Goal: Transaction & Acquisition: Purchase product/service

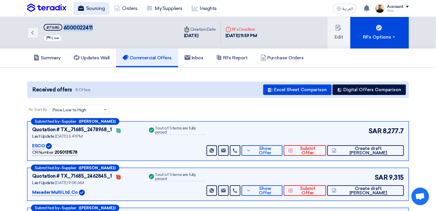
click at [91, 8] on link "Sourcing" at bounding box center [91, 8] width 36 height 13
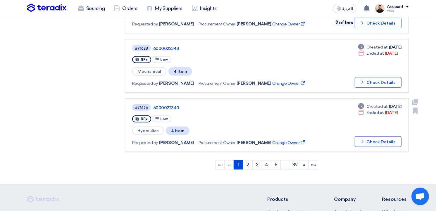
scroll to position [555, 0]
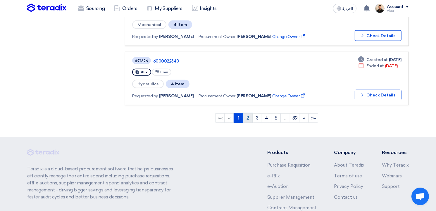
click at [246, 113] on link "2" at bounding box center [248, 117] width 10 height 9
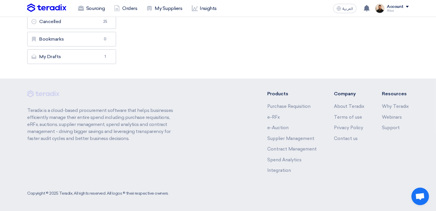
scroll to position [0, 0]
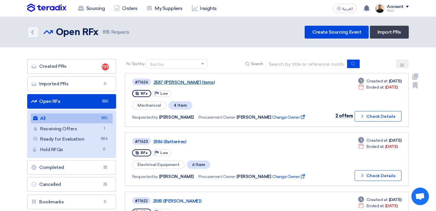
click at [184, 83] on link "2587 (Perkins Items)" at bounding box center [226, 82] width 146 height 5
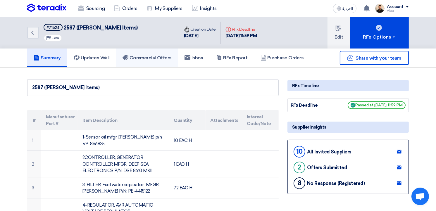
click at [163, 60] on h5 "Commercial Offers" at bounding box center [146, 58] width 49 height 6
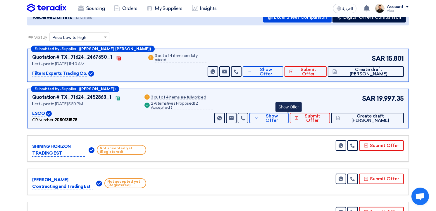
scroll to position [58, 0]
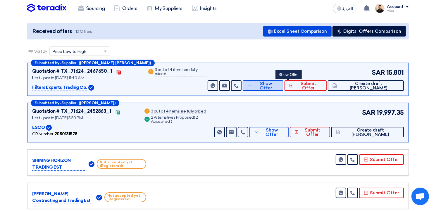
click at [278, 87] on span "Show Offer" at bounding box center [265, 86] width 25 height 9
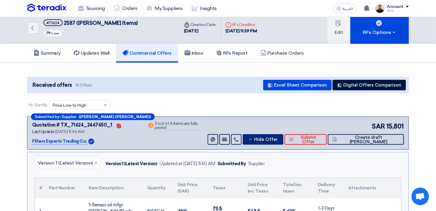
scroll to position [0, 0]
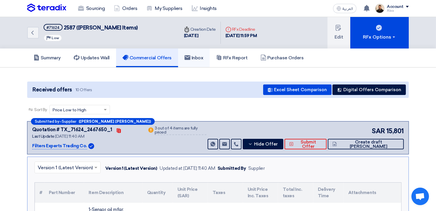
click at [196, 52] on link "Inbox" at bounding box center [194, 58] width 32 height 19
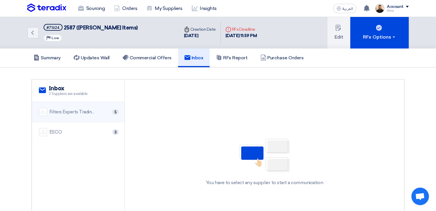
click at [88, 115] on div "Filters Experts Trading Co. 5" at bounding box center [78, 112] width 79 height 8
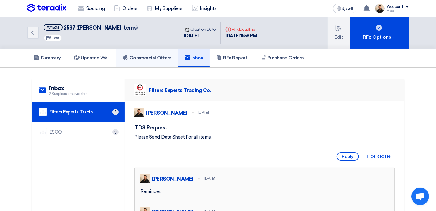
click at [167, 65] on link "Commercial Offers" at bounding box center [147, 58] width 62 height 19
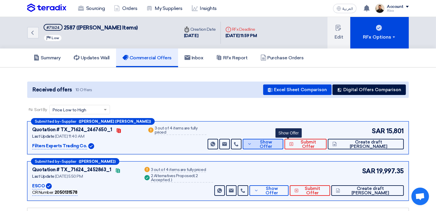
click at [278, 144] on span "Show Offer" at bounding box center [265, 144] width 25 height 9
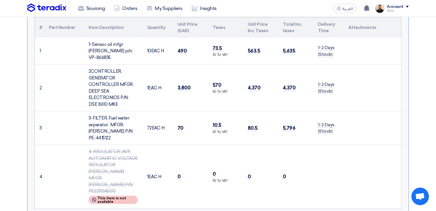
scroll to position [175, 0]
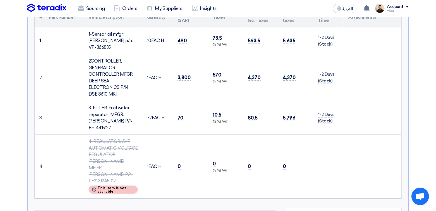
click at [99, 71] on div "2CONTROLLER, GENERATOR CONTROLLER MFGR: DEEP SEA ELECTRONICS P/N: DSE 8610 MKII" at bounding box center [113, 77] width 49 height 39
click at [106, 67] on div "2CONTROLLER, GENERATOR CONTROLLER MFGR: DEEP SEA ELECTRONICS P/N: DSE 8610 MKII" at bounding box center [113, 77] width 49 height 39
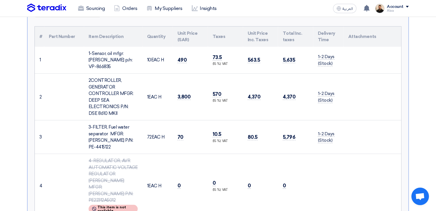
scroll to position [146, 0]
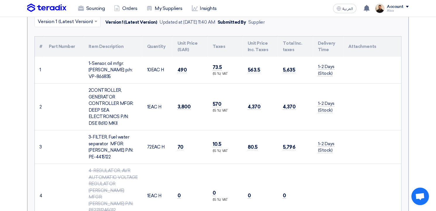
click at [92, 95] on div "2CONTROLLER, GENERATOR CONTROLLER MFGR: DEEP SEA ELECTRONICS P/N: DSE 8610 MKII" at bounding box center [113, 106] width 49 height 39
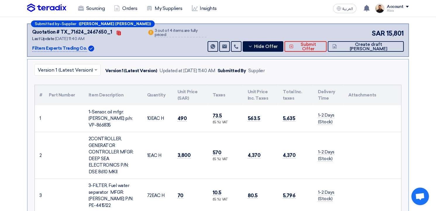
scroll to position [88, 0]
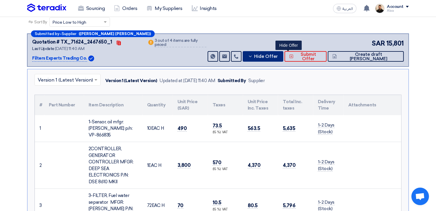
click at [278, 54] on span "Hide Offer" at bounding box center [266, 56] width 24 height 4
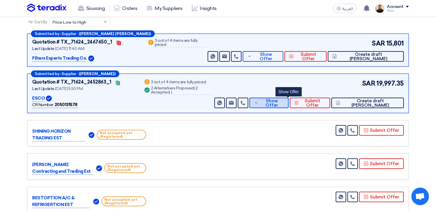
click at [258, 103] on icon at bounding box center [256, 103] width 4 height 5
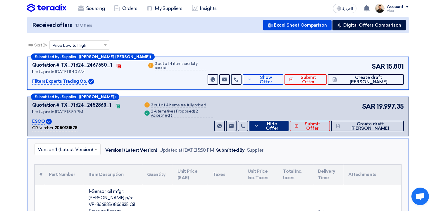
scroll to position [58, 0]
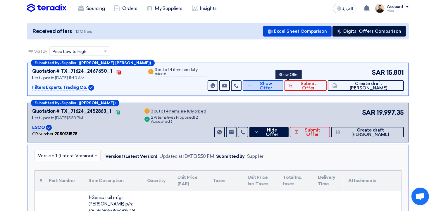
click at [278, 85] on span "Show Offer" at bounding box center [265, 86] width 25 height 9
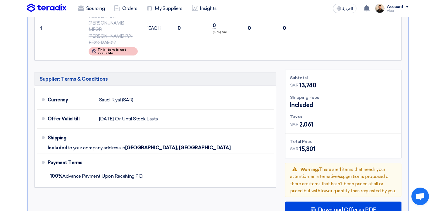
scroll to position [380, 0]
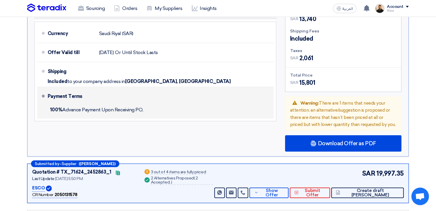
click at [70, 107] on span "100% Advance Payment Upon Receiving PO," at bounding box center [96, 110] width 93 height 6
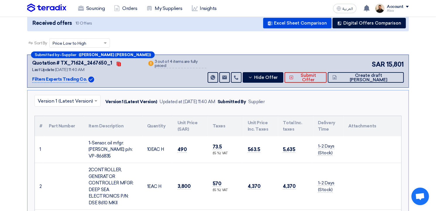
scroll to position [58, 0]
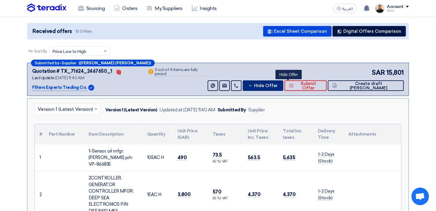
click at [278, 85] on span "Hide Offer" at bounding box center [266, 86] width 24 height 4
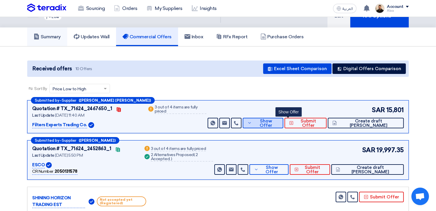
scroll to position [0, 0]
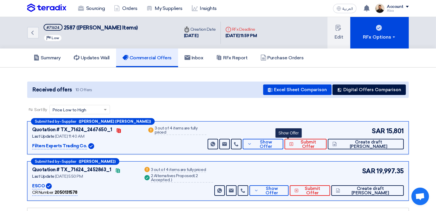
click at [53, 24] on span "#71624" at bounding box center [53, 27] width 19 height 7
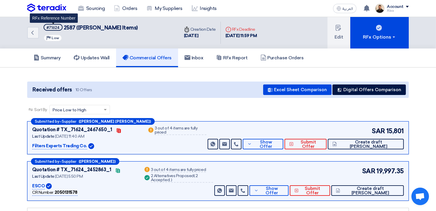
click at [54, 27] on div "#71624" at bounding box center [52, 28] width 13 height 4
copy div "71624"
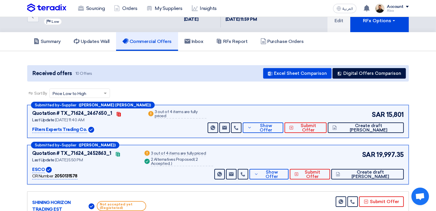
scroll to position [29, 0]
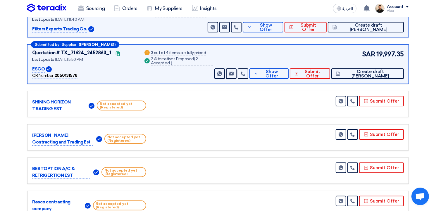
scroll to position [0, 0]
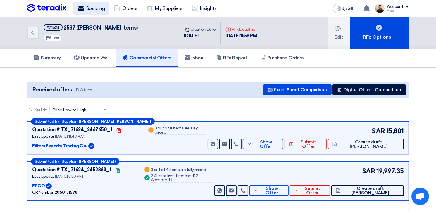
click at [101, 12] on link "Sourcing" at bounding box center [91, 8] width 36 height 13
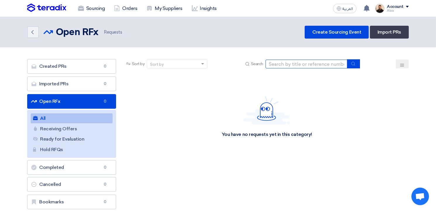
click at [303, 62] on input at bounding box center [306, 64] width 82 height 9
paste input "71749"
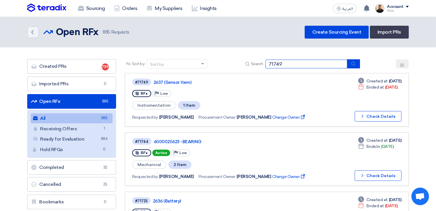
type input "71749"
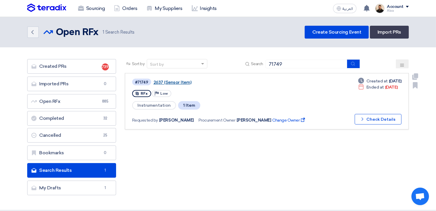
click at [173, 80] on link "2637 (Sensor Item)" at bounding box center [226, 82] width 146 height 5
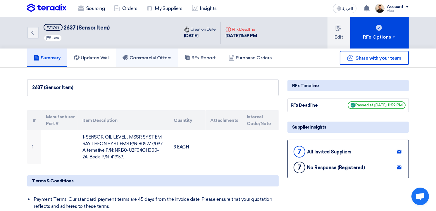
click at [168, 59] on h5 "Commercial Offers" at bounding box center [146, 58] width 49 height 6
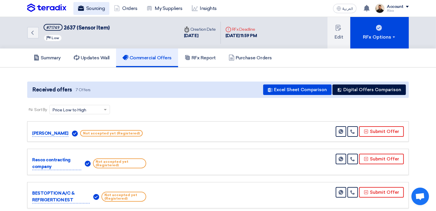
click at [95, 12] on link "Sourcing" at bounding box center [91, 8] width 36 height 13
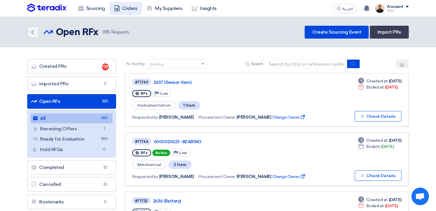
click at [129, 9] on link "Orders" at bounding box center [125, 8] width 32 height 13
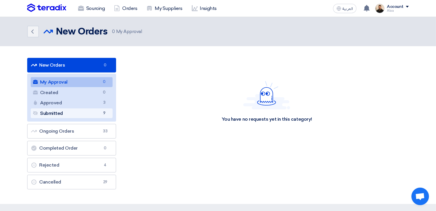
click at [93, 114] on link "Submitted Submitted 9" at bounding box center [72, 113] width 82 height 10
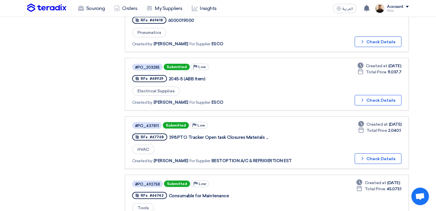
scroll to position [205, 0]
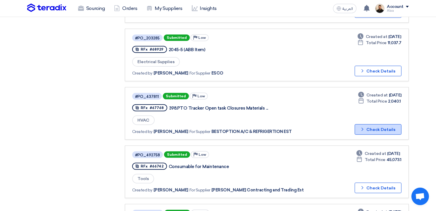
click at [378, 126] on button "Check details Check Details" at bounding box center [378, 129] width 47 height 11
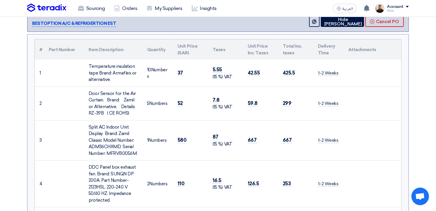
scroll to position [58, 0]
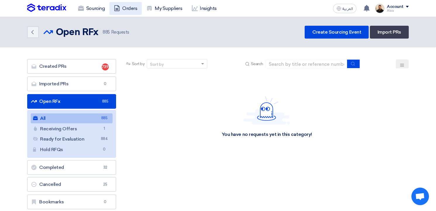
click at [134, 8] on link "Orders" at bounding box center [125, 8] width 32 height 13
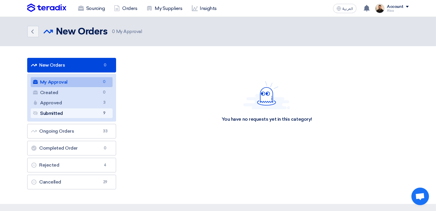
click at [93, 115] on link "Submitted Submitted 9" at bounding box center [72, 113] width 82 height 10
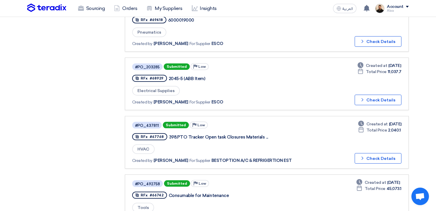
scroll to position [175, 0]
click at [365, 156] on icon "Check details" at bounding box center [363, 159] width 6 height 6
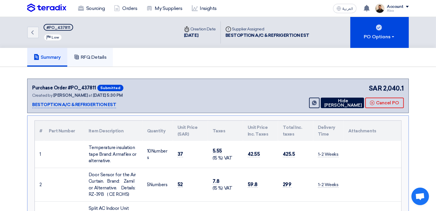
click at [102, 58] on h5 "RFQ Details" at bounding box center [90, 57] width 33 height 6
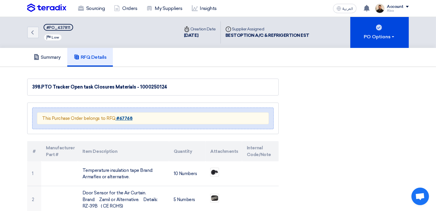
click at [124, 116] on strong "#67768" at bounding box center [124, 118] width 16 height 5
click at [120, 116] on strong "#67768" at bounding box center [124, 118] width 16 height 5
click at [55, 58] on h5 "Summary" at bounding box center [47, 57] width 27 height 6
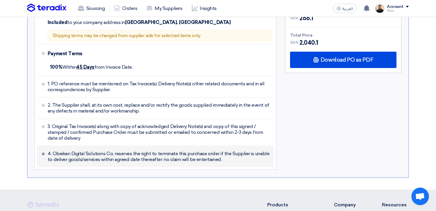
scroll to position [439, 0]
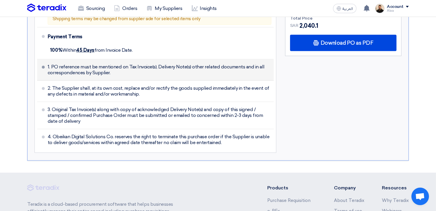
click at [106, 64] on span "1. PO reference must be mentioned on Tax Invoice(s), Delivery Note(s) other rel…" at bounding box center [160, 70] width 224 height 12
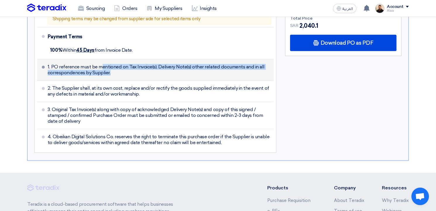
click at [106, 64] on span "1. PO reference must be mentioned on Tax Invoice(s), Delivery Note(s) other rel…" at bounding box center [160, 70] width 224 height 12
copy ul "1. PO reference must be mentioned on Tax Invoice(s), Delivery Note(s) other rel…"
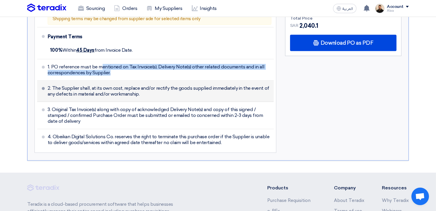
click at [92, 85] on span "2. The Supplier shall, at its own cost, replace and/or rectify the goods suppli…" at bounding box center [160, 91] width 224 height 12
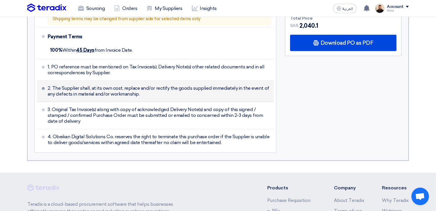
click at [92, 85] on span "2. The Supplier shall, at its own cost, replace and/or rectify the goods suppli…" at bounding box center [160, 91] width 224 height 12
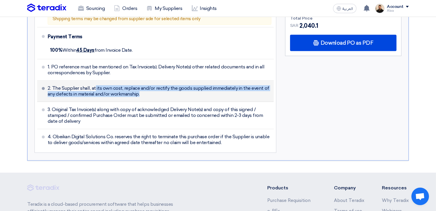
click at [92, 85] on span "2. The Supplier shall, at its own cost, replace and/or rectify the goods suppli…" at bounding box center [160, 91] width 224 height 12
copy ul "2. The Supplier shall, at its own cost, replace and/or rectify the goods suppli…"
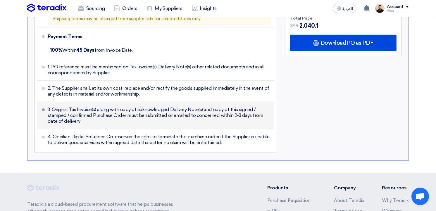
click at [122, 107] on span "3. Original Tax Invoice(s) along with copy of acknowledged Delivery Note(s) and…" at bounding box center [160, 116] width 224 height 18
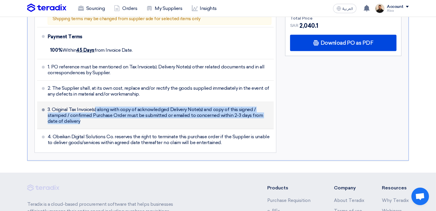
click at [122, 107] on span "3. Original Tax Invoice(s) along with copy of acknowledged Delivery Note(s) and…" at bounding box center [160, 116] width 224 height 18
copy ul "3. Original Tax Invoice(s) along with copy of acknowledged Delivery Note(s) and…"
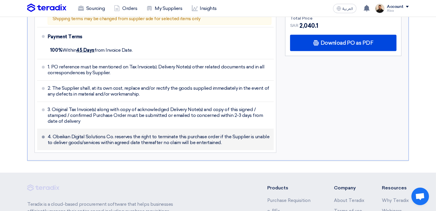
click at [106, 134] on span "4. Obeikan Digital Solutions Co. reserves the right to terminate this purchase …" at bounding box center [160, 140] width 224 height 12
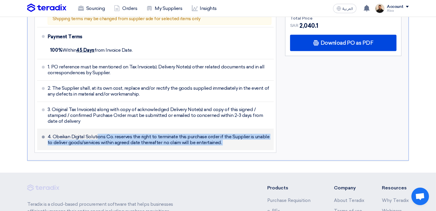
click at [106, 134] on span "4. Obeikan Digital Solutions Co. reserves the right to terminate this purchase …" at bounding box center [160, 140] width 224 height 12
copy div "4. Obeikan Digital Solutions Co. reserves the right to terminate this purchase …"
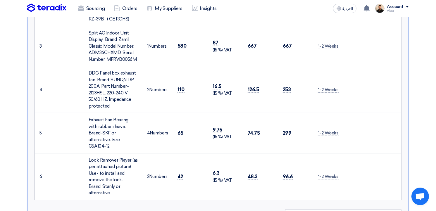
scroll to position [0, 0]
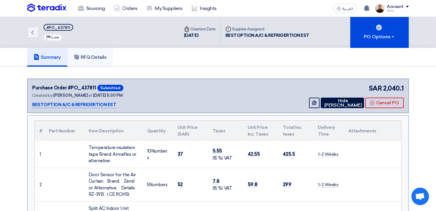
click at [83, 55] on h5 "RFQ Details" at bounding box center [90, 57] width 33 height 6
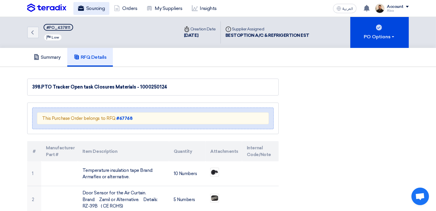
click at [87, 6] on link "Sourcing" at bounding box center [91, 8] width 36 height 13
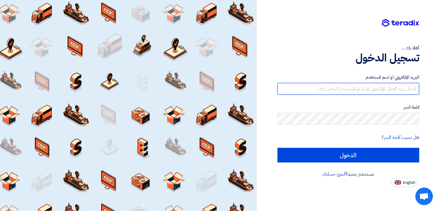
drag, startPoint x: 336, startPoint y: 85, endPoint x: 338, endPoint y: 89, distance: 4.3
click at [336, 85] on input "text" at bounding box center [349, 89] width 142 height 12
click at [361, 87] on input "text" at bounding box center [349, 89] width 142 height 12
type input "[EMAIL_ADDRESS][DOMAIN_NAME]"
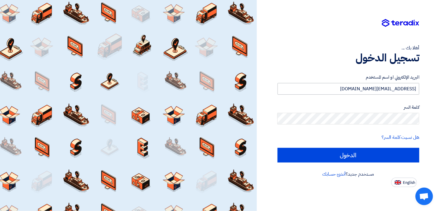
click at [278, 148] on input "الدخول" at bounding box center [349, 155] width 142 height 15
type input "Sign in"
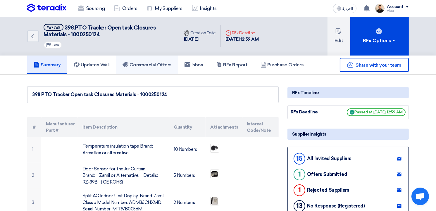
click at [158, 67] on h5 "Commercial Offers" at bounding box center [146, 65] width 49 height 6
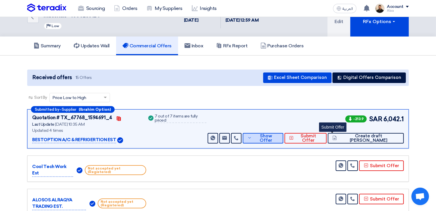
scroll to position [29, 0]
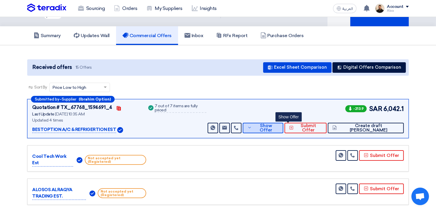
click at [278, 129] on span "Show Offer" at bounding box center [265, 128] width 25 height 9
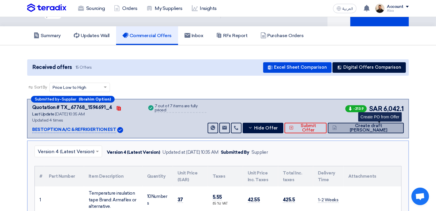
click at [379, 128] on span "Create draft [PERSON_NAME]" at bounding box center [368, 128] width 61 height 9
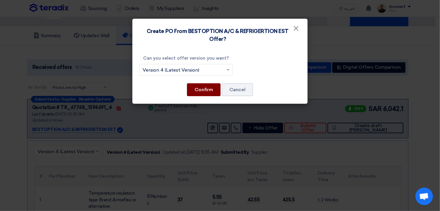
click at [205, 92] on button "Confirm" at bounding box center [204, 89] width 34 height 13
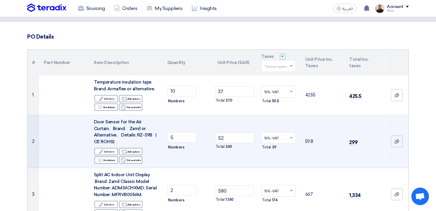
scroll to position [58, 0]
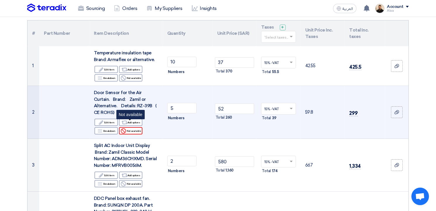
click at [137, 127] on div "Reject Not available" at bounding box center [130, 130] width 23 height 7
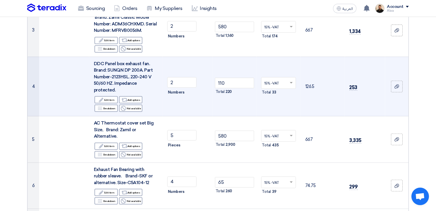
scroll to position [146, 0]
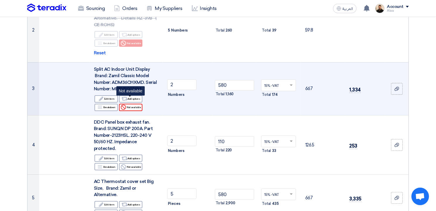
click at [134, 104] on div "Reject Not available" at bounding box center [130, 107] width 23 height 7
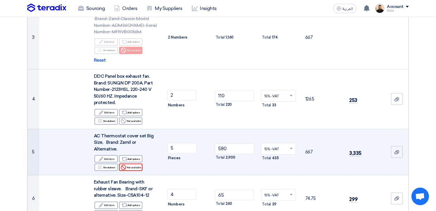
scroll to position [205, 0]
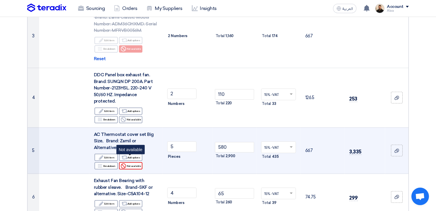
click at [129, 162] on div "Reject Not available" at bounding box center [130, 165] width 23 height 7
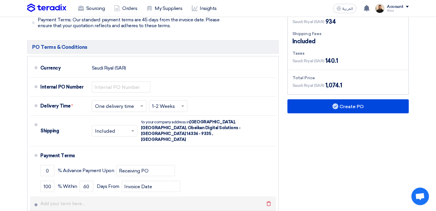
scroll to position [555, 0]
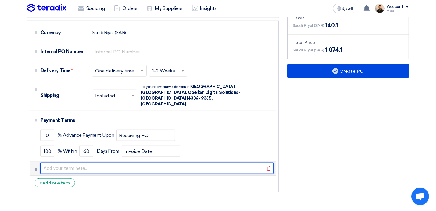
click at [105, 163] on input "text" at bounding box center [156, 168] width 233 height 11
type input "1. PO reference must be mentioned on Tax Invoice(s), Delivery Note(s) other rel…"
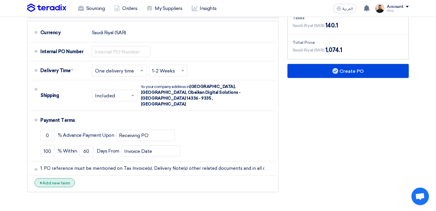
click at [57, 178] on div "+ Add new term" at bounding box center [54, 182] width 40 height 9
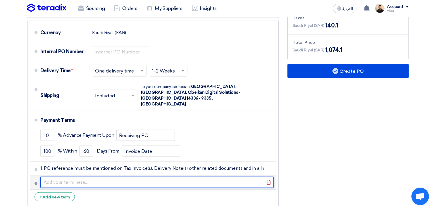
click at [94, 177] on input "text" at bounding box center [156, 182] width 233 height 11
paste input "2. The Supplier shall, at its own cost, replace and/or rectify the goods suppli…"
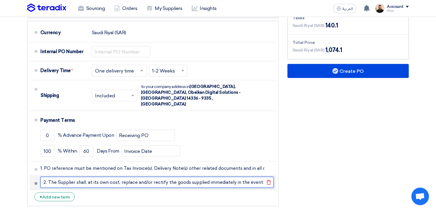
scroll to position [0, 91]
type input "2. The Supplier shall, at its own cost, replace and/or rectify the goods suppli…"
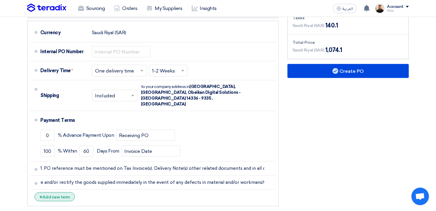
click at [62, 192] on div "+ Add new term" at bounding box center [54, 196] width 40 height 9
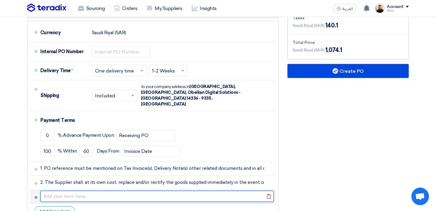
click at [134, 191] on input "text" at bounding box center [156, 196] width 233 height 11
paste input "3. Original Tax Invoice(s) along with copy of acknowledged Delivery Note(s) and…"
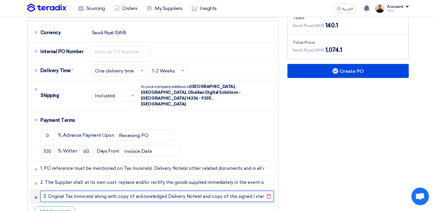
scroll to position [0, 234]
type input "3. Original Tax Invoice(s) along with copy of acknowledged Delivery Note(s) and…"
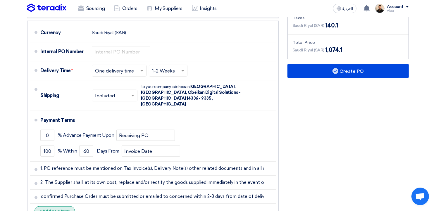
click at [63, 206] on div "+ Add new term" at bounding box center [54, 210] width 40 height 9
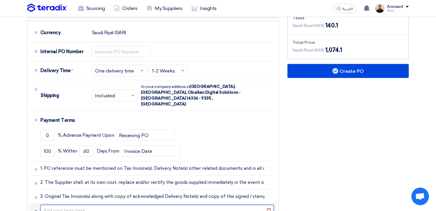
click at [81, 205] on input "text" at bounding box center [156, 210] width 233 height 11
paste input "4. Obeikan Digital Solutions Co. reserves the right to terminate this purchase …"
type input "4. Obeikan Digital Solutions Co. reserves the right to terminate this purchase …"
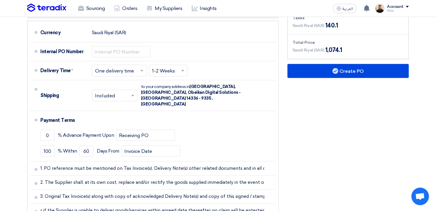
click at [299, 148] on div "Financial Offer Summary Subtotal [GEOGRAPHIC_DATA] (SAR) 934 Shipping Fees" at bounding box center [348, 98] width 130 height 279
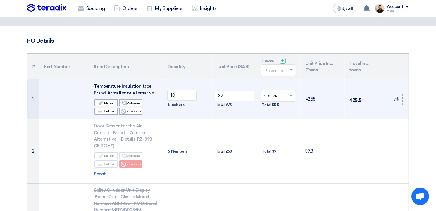
scroll to position [0, 0]
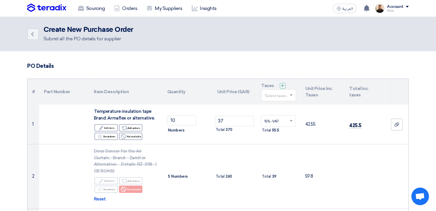
click at [282, 90] on div "'Select taxes..." at bounding box center [278, 95] width 35 height 12
click at [279, 106] on span "15% -VAT" at bounding box center [272, 106] width 16 height 4
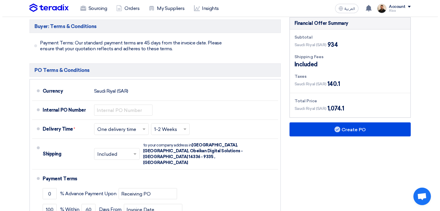
scroll to position [497, 0]
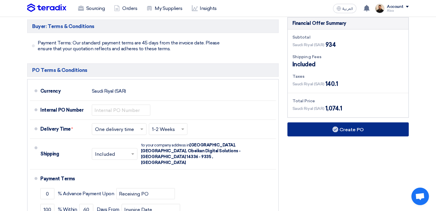
click at [342, 123] on button "Create PO" at bounding box center [347, 129] width 121 height 14
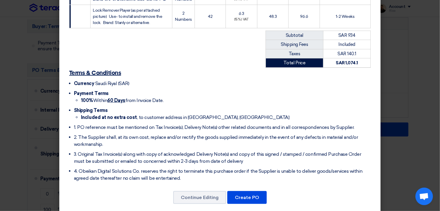
scroll to position [269, 0]
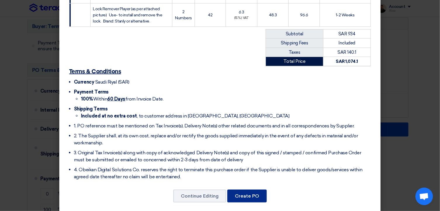
click at [245, 192] on button "Create PO" at bounding box center [246, 196] width 39 height 13
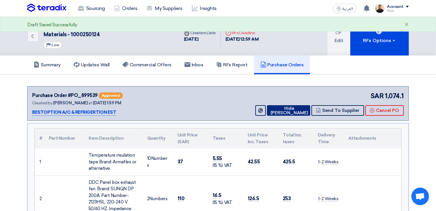
click at [292, 110] on button "Hide [PERSON_NAME]" at bounding box center [288, 110] width 43 height 11
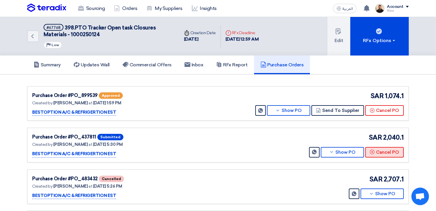
click at [376, 151] on button "Cancel PO" at bounding box center [384, 152] width 39 height 11
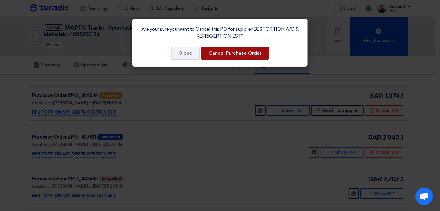
click at [250, 54] on button "Cancel Purchase Order" at bounding box center [235, 53] width 68 height 13
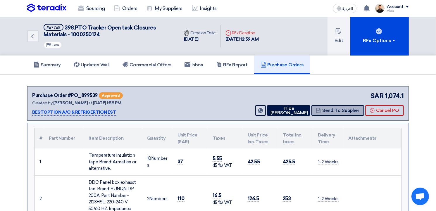
click at [345, 111] on button "Send To Supplier" at bounding box center [337, 110] width 53 height 11
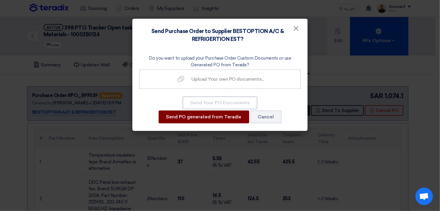
click at [231, 117] on button "Send PO generated from Teradix" at bounding box center [204, 117] width 91 height 13
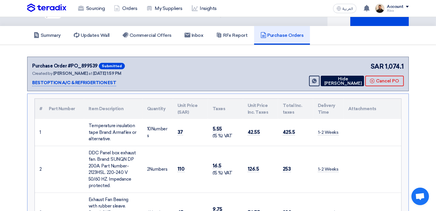
scroll to position [29, 0]
click at [144, 39] on link "Commercial Offers" at bounding box center [147, 35] width 62 height 19
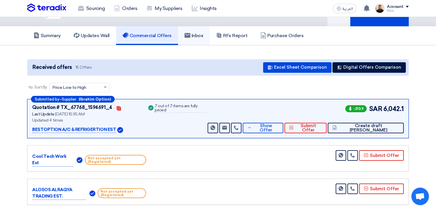
click at [190, 33] on use at bounding box center [187, 35] width 6 height 5
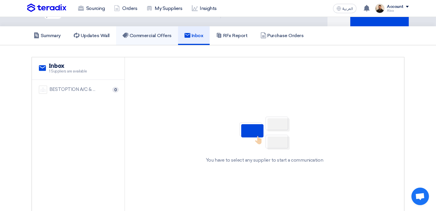
click at [143, 36] on h5 "Commercial Offers" at bounding box center [146, 36] width 49 height 6
